Goal: Find contact information: Find contact information

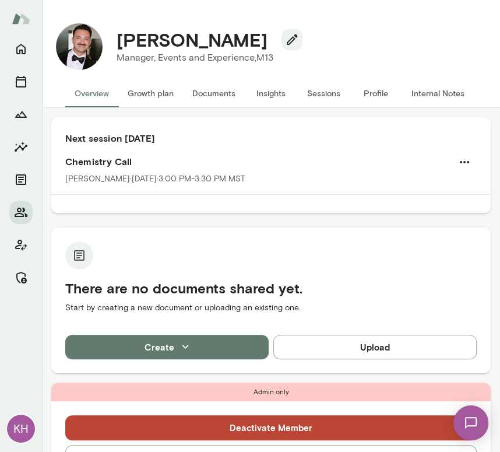
click at [316, 96] on button "Sessions" at bounding box center [323, 93] width 52 height 28
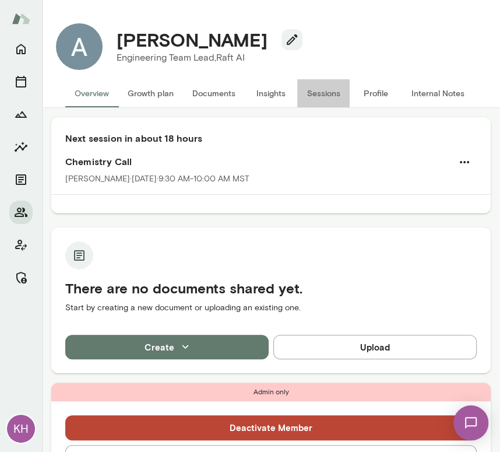
click at [325, 93] on button "Sessions" at bounding box center [323, 93] width 52 height 28
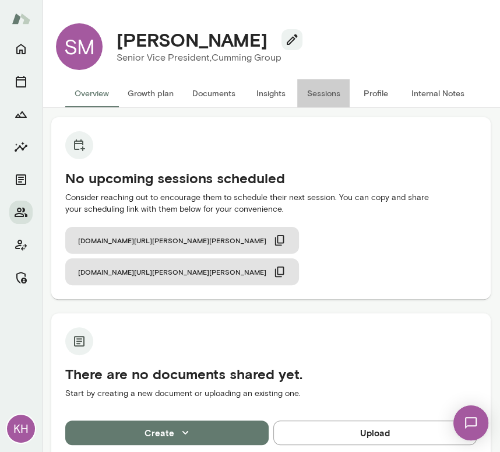
click at [316, 99] on button "Sessions" at bounding box center [323, 93] width 52 height 28
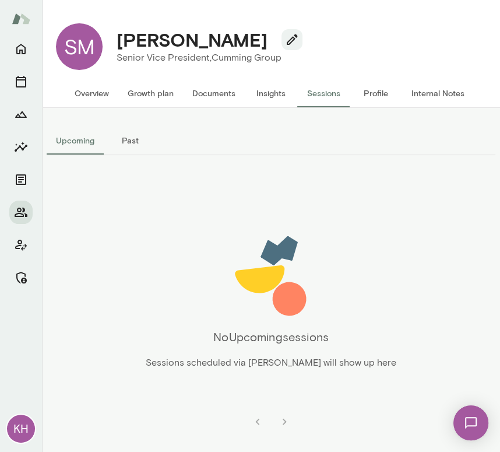
click at [130, 147] on button "Past" at bounding box center [130, 141] width 52 height 28
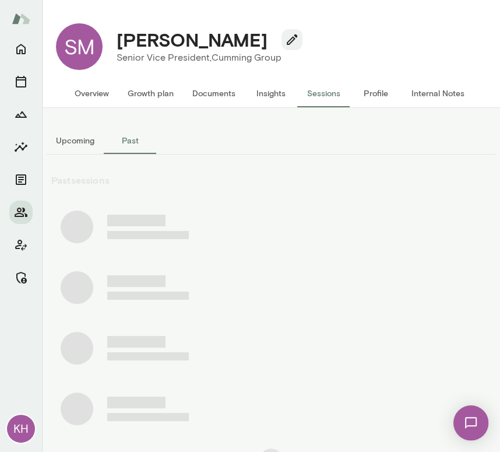
click at [83, 143] on button "Upcoming" at bounding box center [75, 141] width 57 height 28
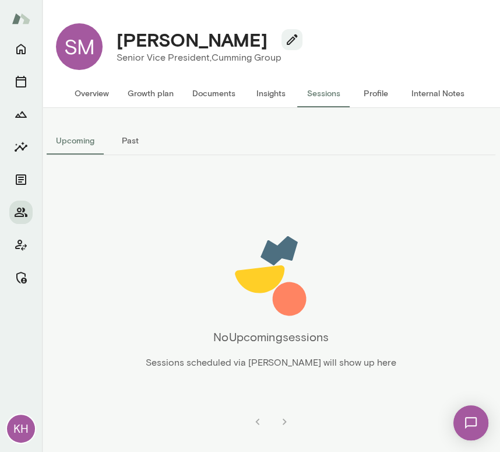
click at [91, 94] on button "Overview" at bounding box center [91, 93] width 53 height 28
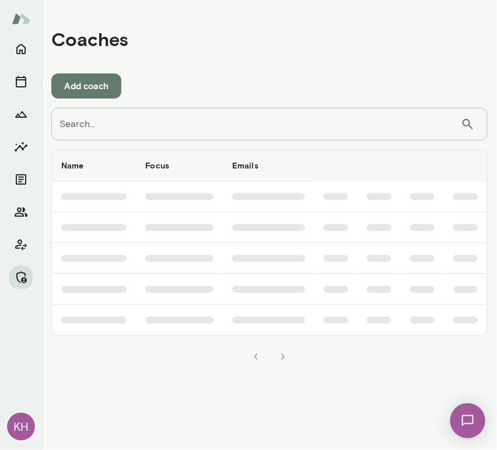
click at [90, 122] on input "Search..." at bounding box center [255, 124] width 409 height 33
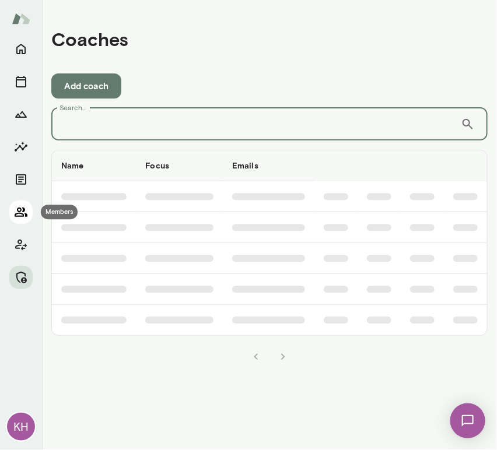
click at [17, 216] on icon "Members" at bounding box center [21, 212] width 13 height 9
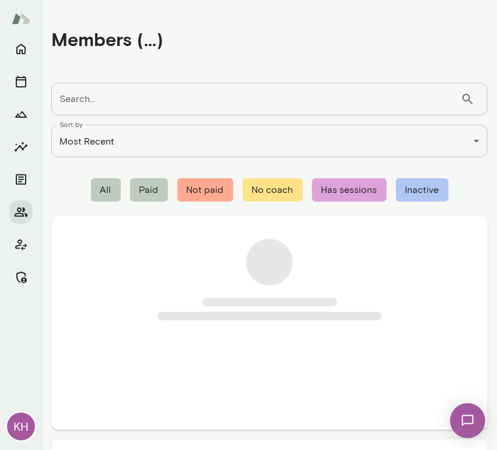
click at [89, 111] on input "Search..." at bounding box center [255, 99] width 409 height 33
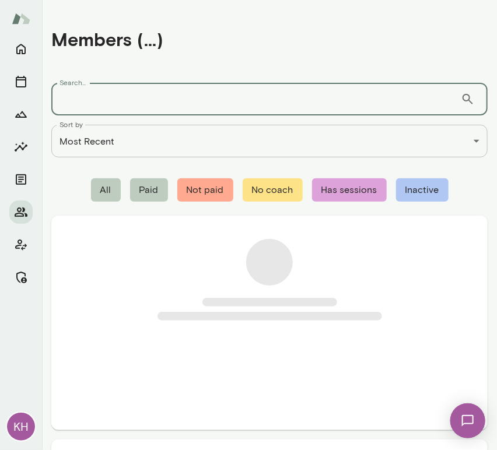
paste input "**********"
type input "**********"
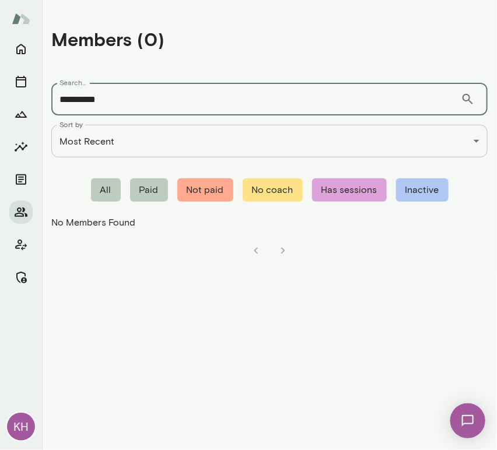
drag, startPoint x: 120, startPoint y: 105, endPoint x: 41, endPoint y: 104, distance: 78.7
click at [41, 104] on div "**********" at bounding box center [248, 225] width 497 height 450
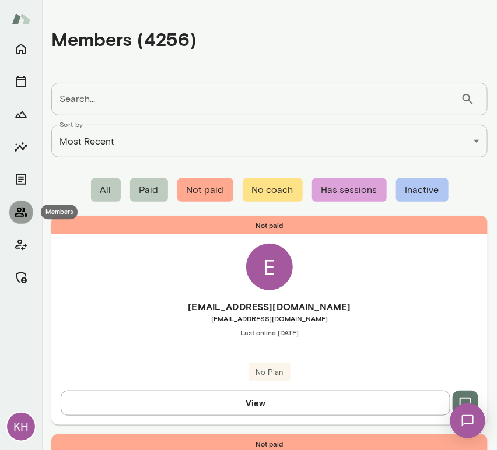
click at [26, 209] on icon "Members" at bounding box center [21, 212] width 14 height 14
click at [25, 269] on button "Manage" at bounding box center [20, 277] width 23 height 23
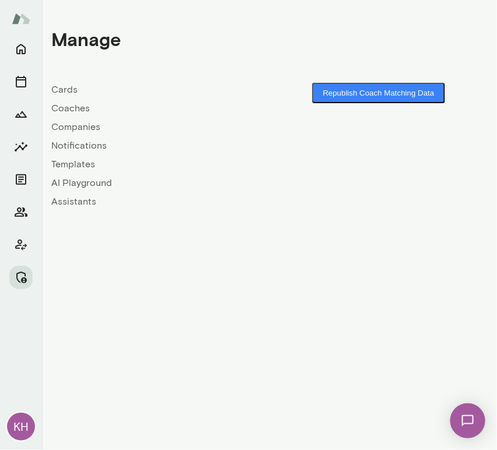
click at [80, 111] on link "Coaches" at bounding box center [160, 108] width 218 height 14
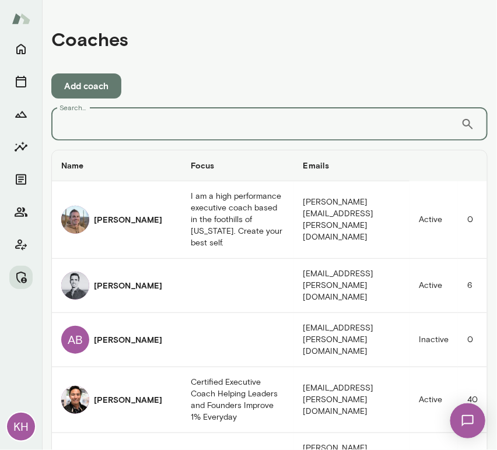
click at [114, 129] on input "Search..." at bounding box center [255, 124] width 409 height 33
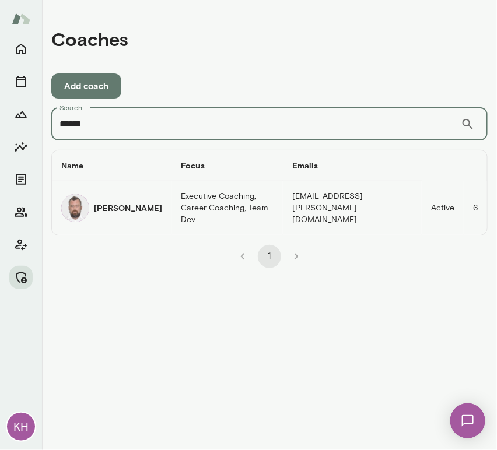
type input "******"
click at [108, 211] on h6 "[PERSON_NAME]" at bounding box center [128, 208] width 68 height 12
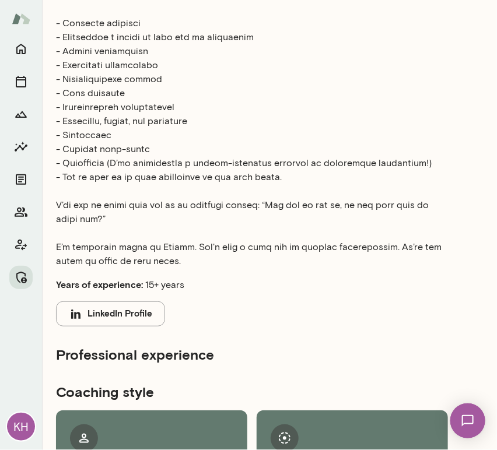
scroll to position [634, 0]
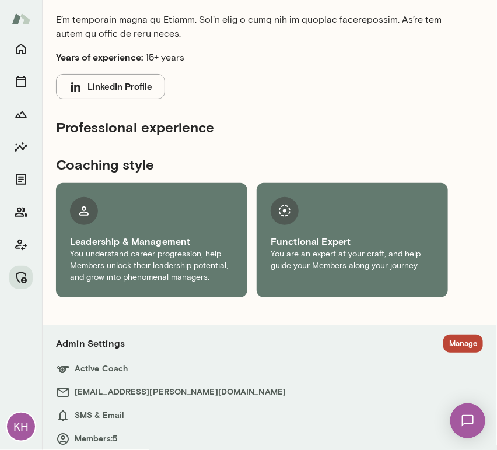
click at [452, 335] on button "Manage" at bounding box center [463, 344] width 40 height 18
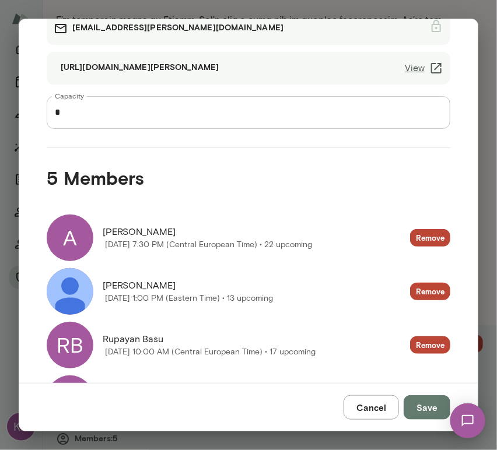
scroll to position [111, 0]
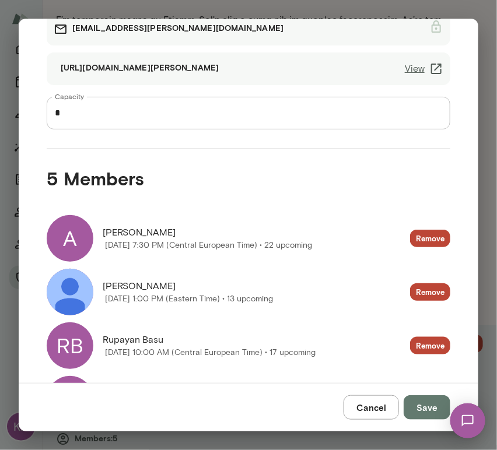
click at [69, 247] on div "A" at bounding box center [70, 238] width 47 height 47
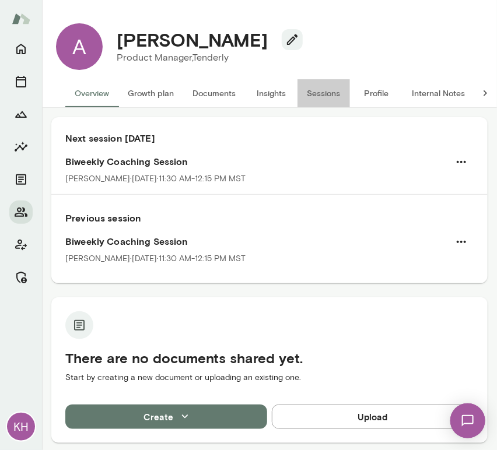
click at [314, 88] on button "Sessions" at bounding box center [323, 93] width 52 height 28
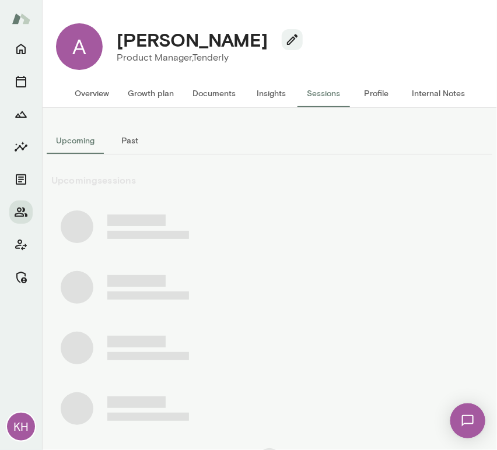
click at [133, 145] on button "Past" at bounding box center [130, 141] width 52 height 28
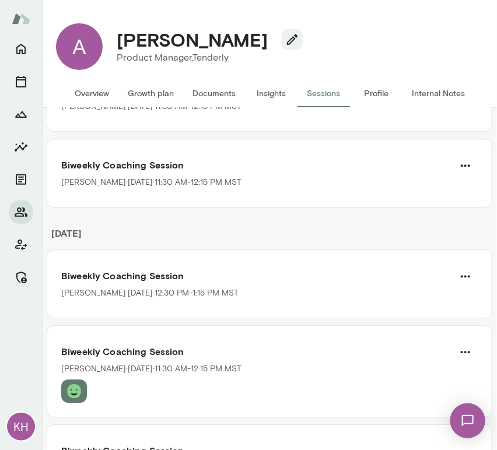
scroll to position [4196, 0]
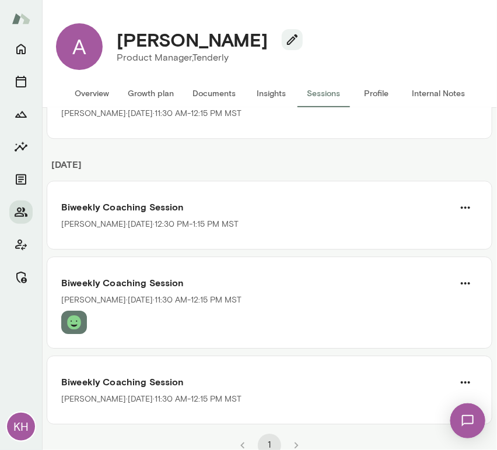
click at [93, 90] on button "Overview" at bounding box center [91, 93] width 53 height 28
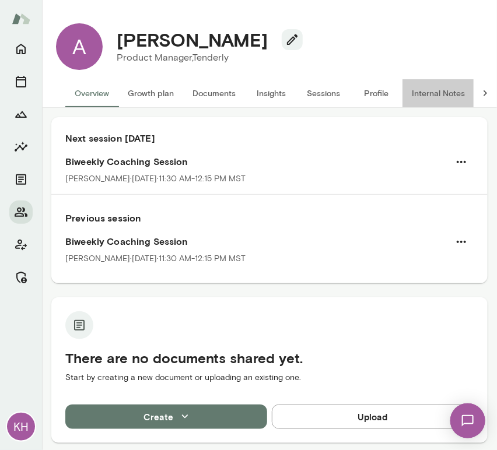
click at [436, 97] on button "Internal Notes" at bounding box center [438, 93] width 72 height 28
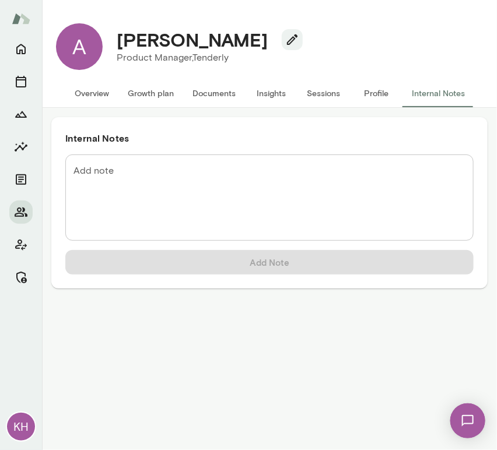
click at [90, 92] on button "Overview" at bounding box center [91, 93] width 53 height 28
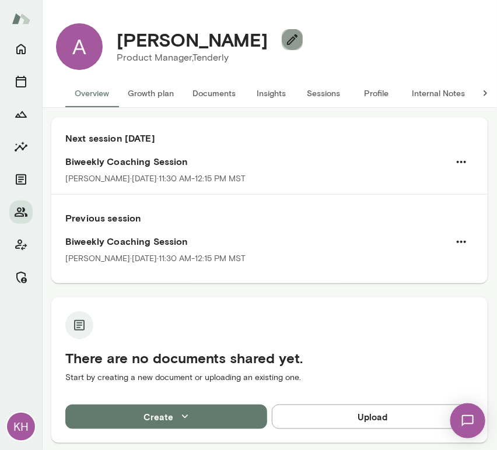
click at [285, 41] on icon "button" at bounding box center [292, 40] width 14 height 14
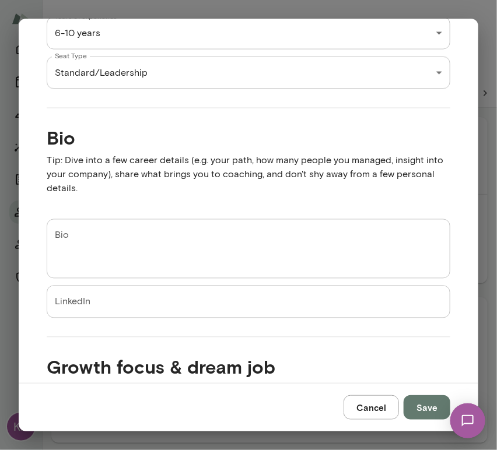
scroll to position [655, 0]
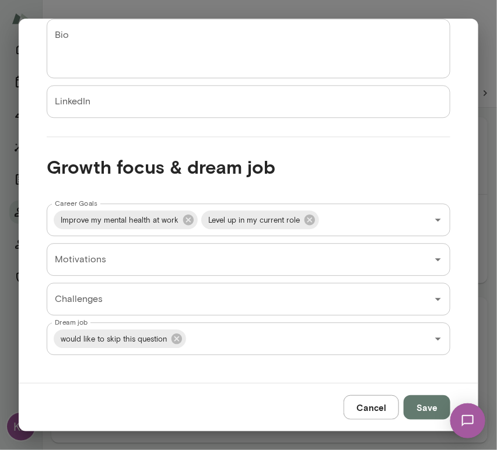
click at [375, 404] on button "Cancel" at bounding box center [370, 407] width 55 height 24
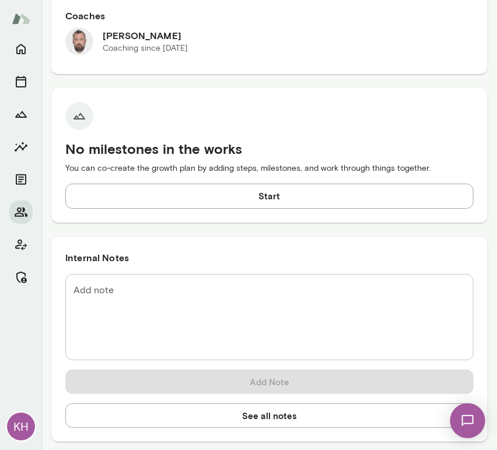
scroll to position [0, 0]
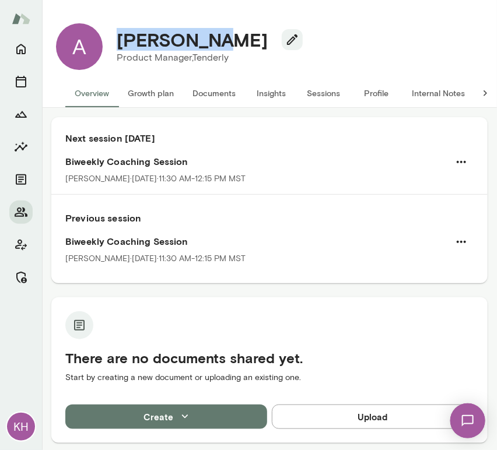
drag, startPoint x: 216, startPoint y: 43, endPoint x: 117, endPoint y: 40, distance: 99.7
click at [117, 40] on div "[PERSON_NAME]" at bounding box center [204, 40] width 195 height 22
copy h4 "[PERSON_NAME]"
click at [426, 87] on button "Internal Notes" at bounding box center [438, 93] width 72 height 28
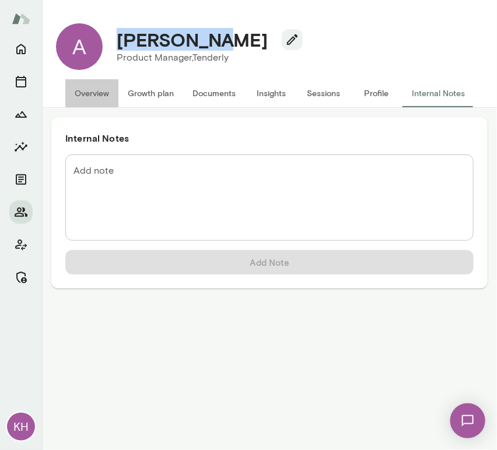
click at [94, 89] on button "Overview" at bounding box center [91, 93] width 53 height 28
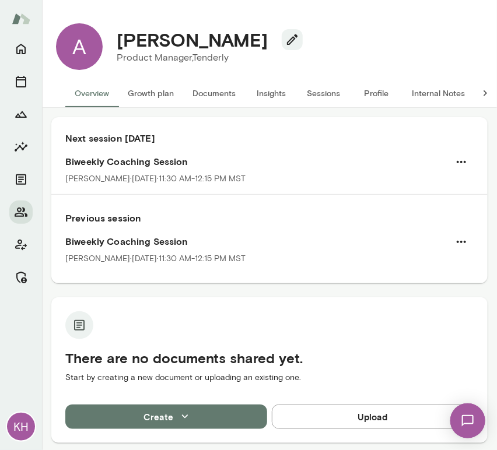
click at [298, 29] on div "Aleksandar Product Manager, Tenderly (GMT+02:00) Belgrade" at bounding box center [293, 46] width 380 height 47
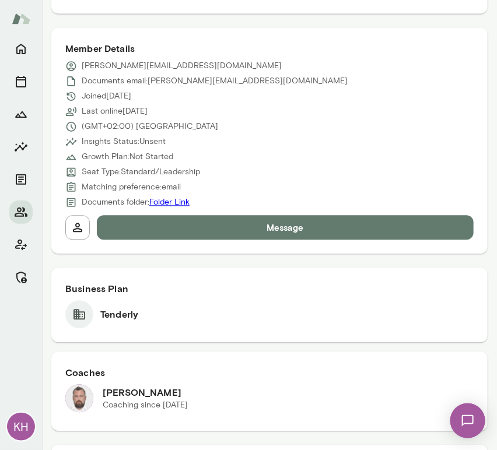
scroll to position [550, 0]
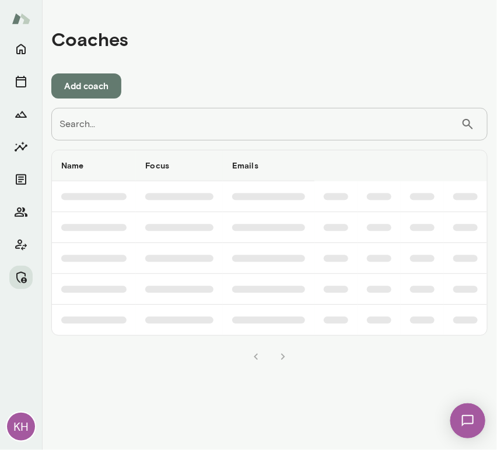
click at [108, 129] on input "Search..." at bounding box center [255, 124] width 409 height 33
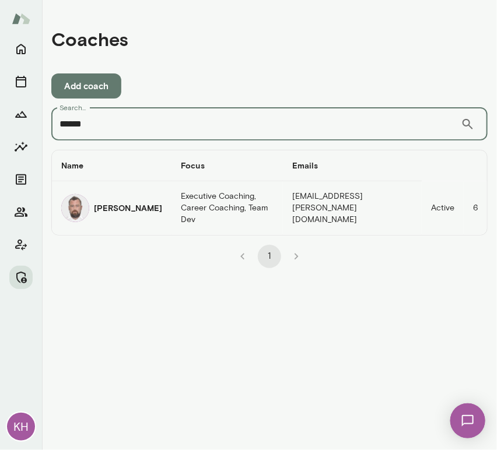
type input "******"
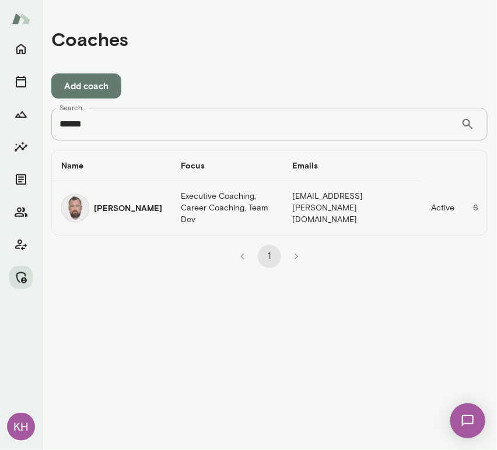
click at [67, 207] on img "coaches table" at bounding box center [75, 208] width 28 height 28
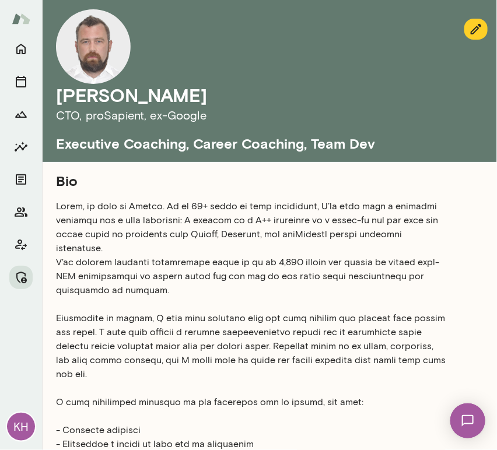
scroll to position [634, 0]
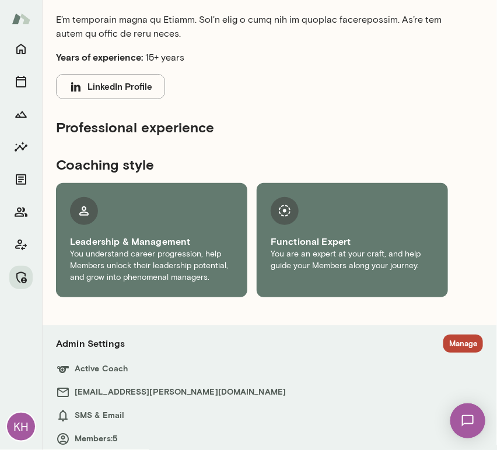
click at [446, 362] on h6 "Active Coach" at bounding box center [269, 369] width 427 height 14
click at [443, 335] on button "Manage" at bounding box center [463, 344] width 40 height 18
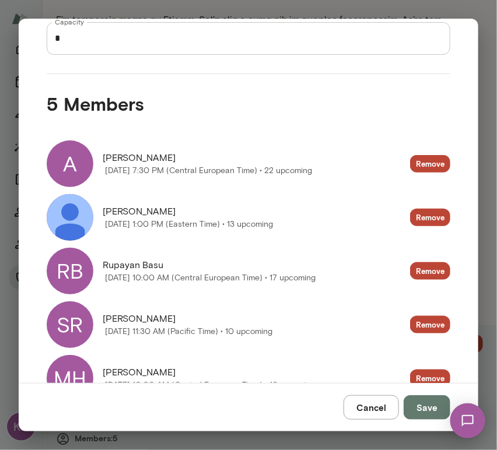
scroll to position [233, 0]
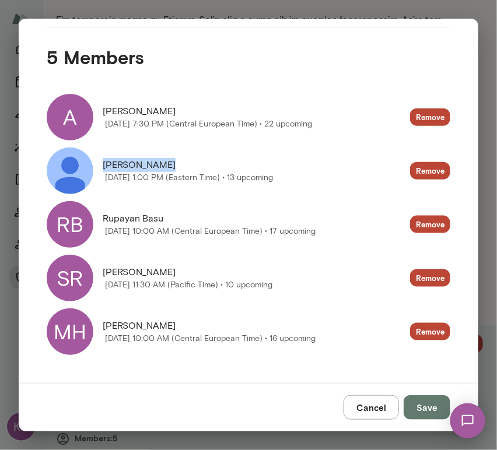
drag, startPoint x: 157, startPoint y: 163, endPoint x: 98, endPoint y: 165, distance: 58.9
click at [98, 165] on div "[PERSON_NAME] [DATE] 1:00 PM (Eastern Time) • 13 upcoming" at bounding box center [160, 170] width 226 height 47
copy span "[PERSON_NAME]"
click at [69, 163] on img at bounding box center [70, 170] width 47 height 47
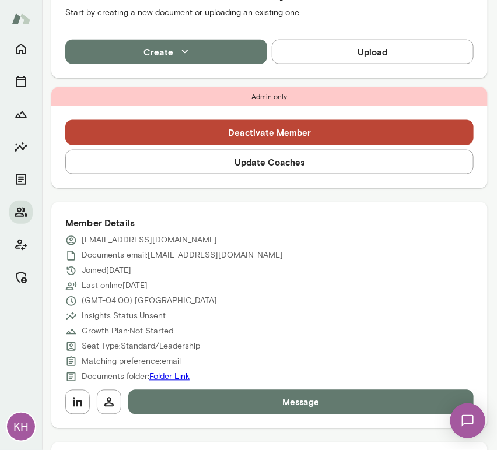
scroll to position [412, 0]
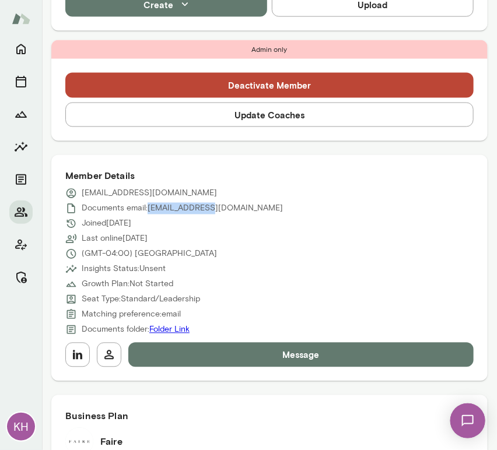
drag, startPoint x: 202, startPoint y: 208, endPoint x: 149, endPoint y: 203, distance: 52.7
click at [149, 203] on p "Documents email: [PERSON_NAME][EMAIL_ADDRESS][DOMAIN_NAME]" at bounding box center [182, 209] width 201 height 12
copy p "[EMAIL_ADDRESS][DOMAIN_NAME]"
